Goal: Check status

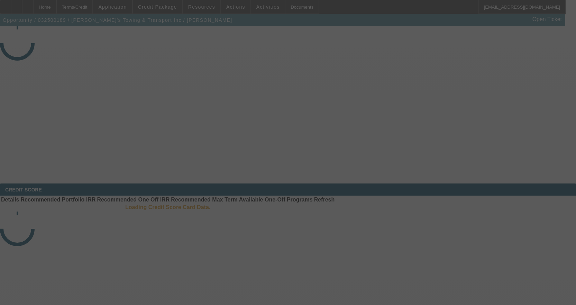
select select "4"
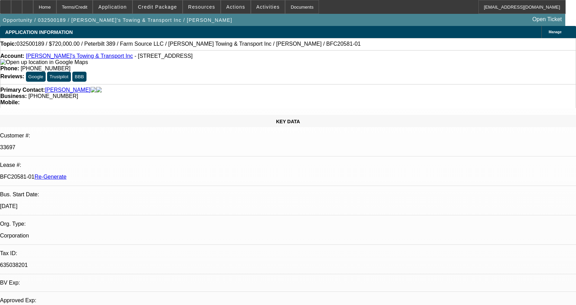
select select "0"
select select "2"
select select "0"
select select "6"
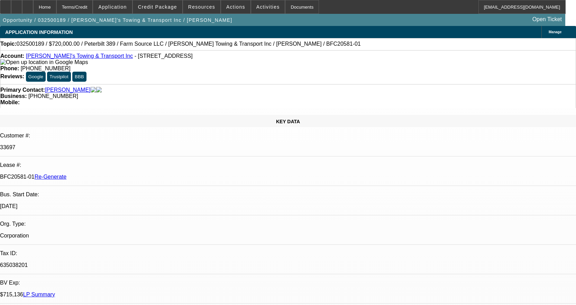
scroll to position [449, 0]
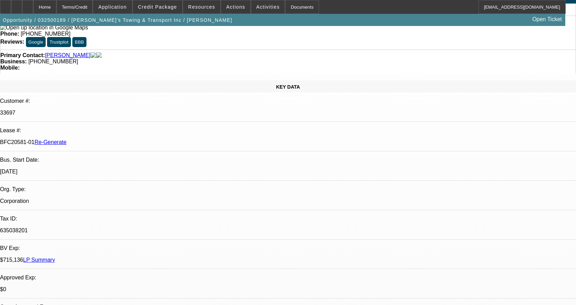
scroll to position [968, 0]
